Goal: Task Accomplishment & Management: Complete application form

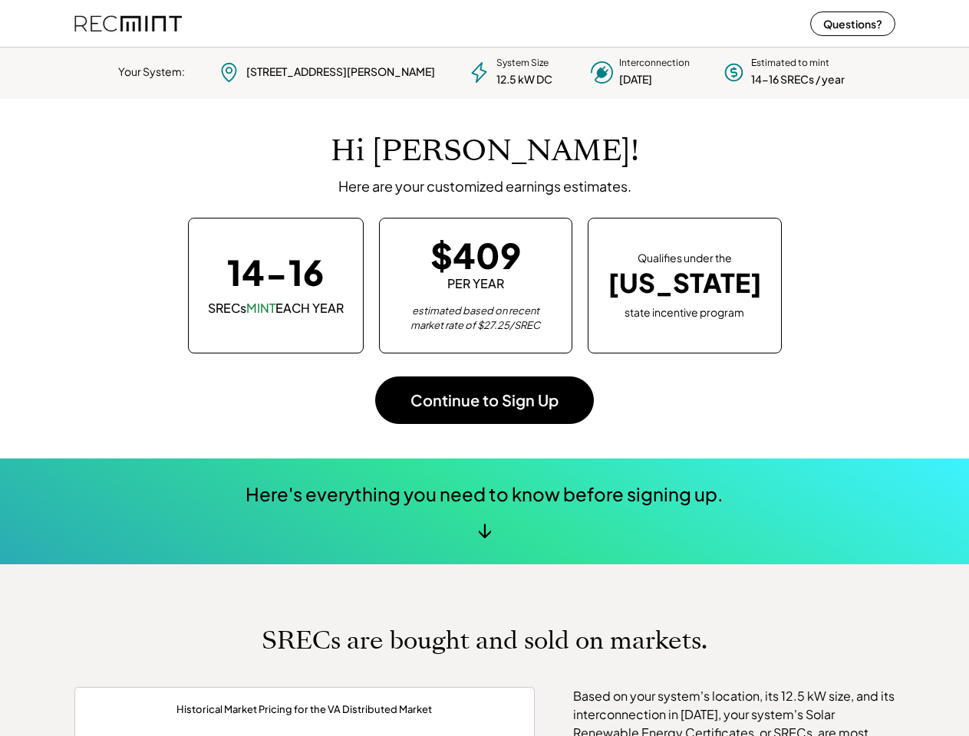
scroll to position [215, 428]
